Goal: Navigation & Orientation: Find specific page/section

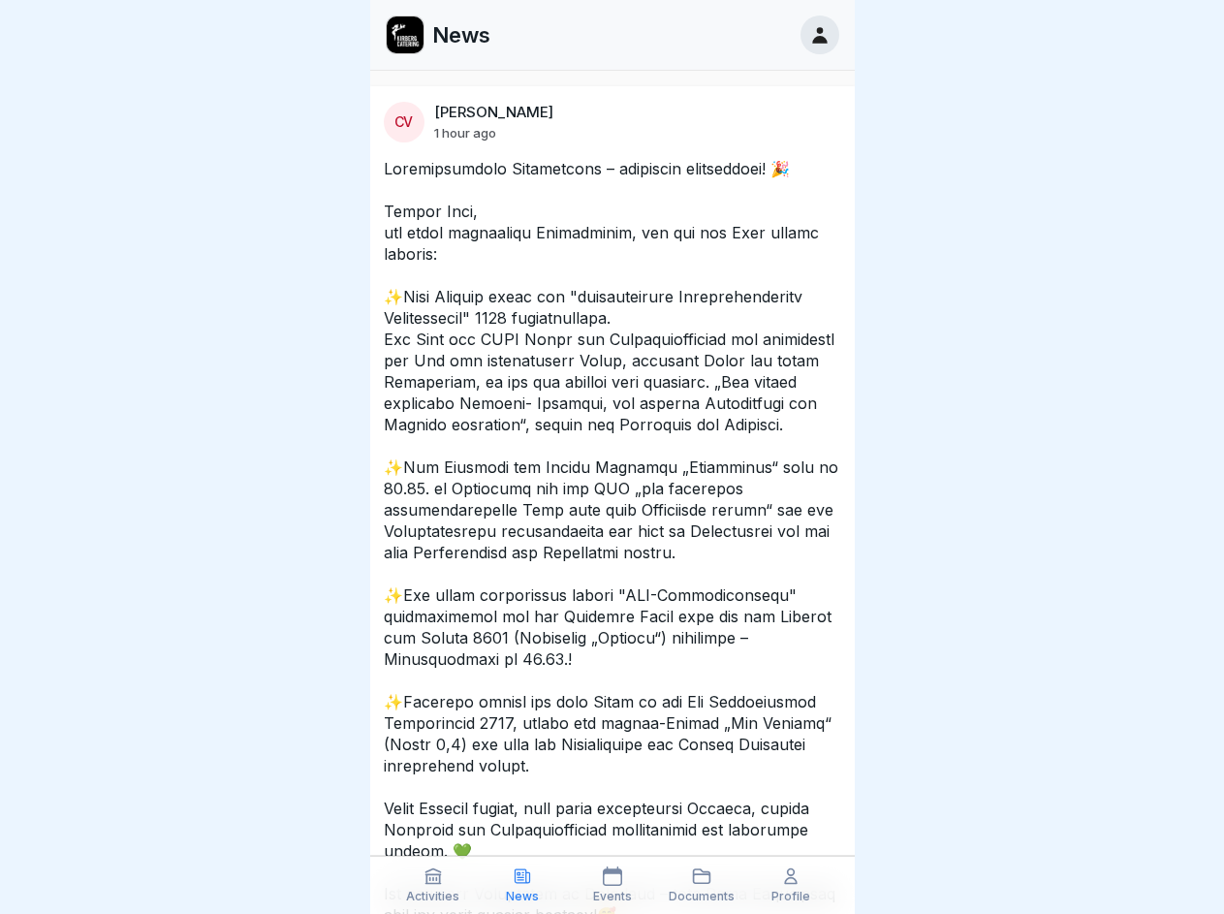
click at [433, 885] on icon at bounding box center [433, 875] width 19 height 19
click at [522, 885] on icon at bounding box center [522, 875] width 19 height 19
click at [612, 885] on icon at bounding box center [612, 875] width 19 height 19
click at [702, 885] on icon at bounding box center [701, 875] width 19 height 19
click at [791, 885] on icon at bounding box center [790, 875] width 19 height 19
